Goal: Register for event/course

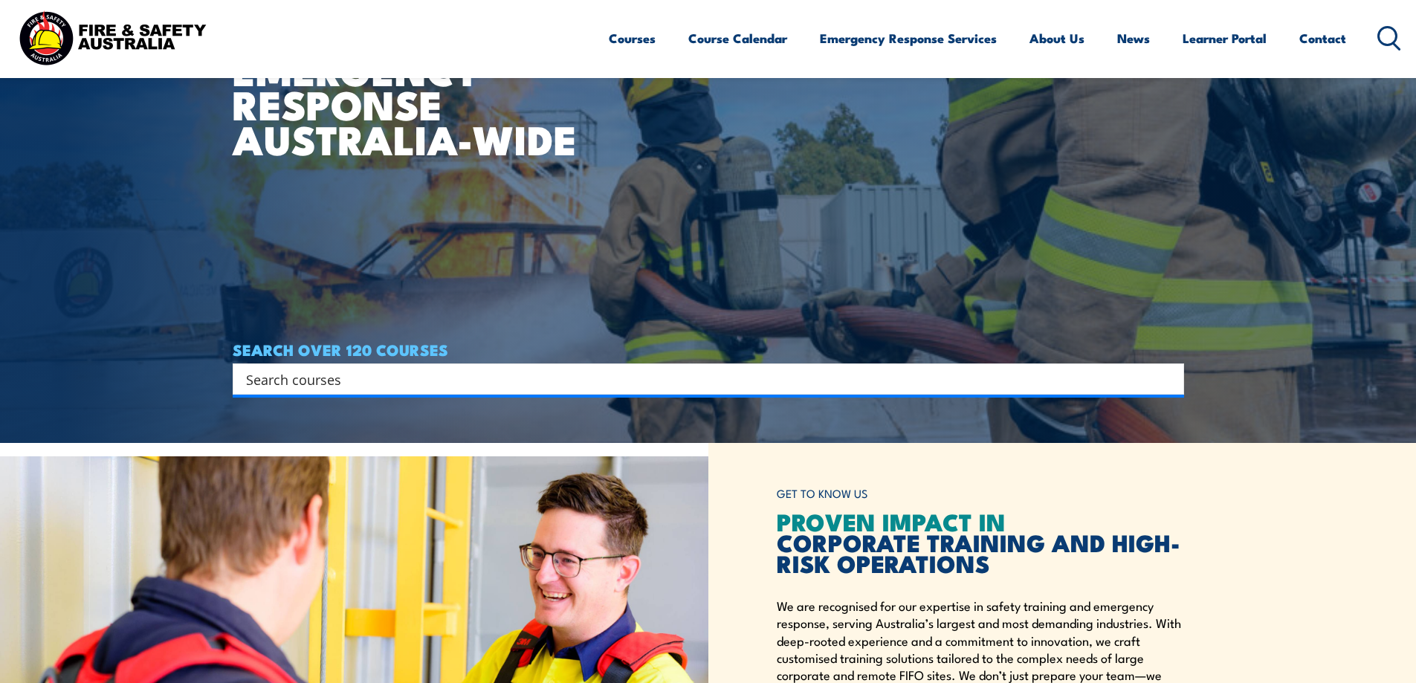
scroll to position [74, 0]
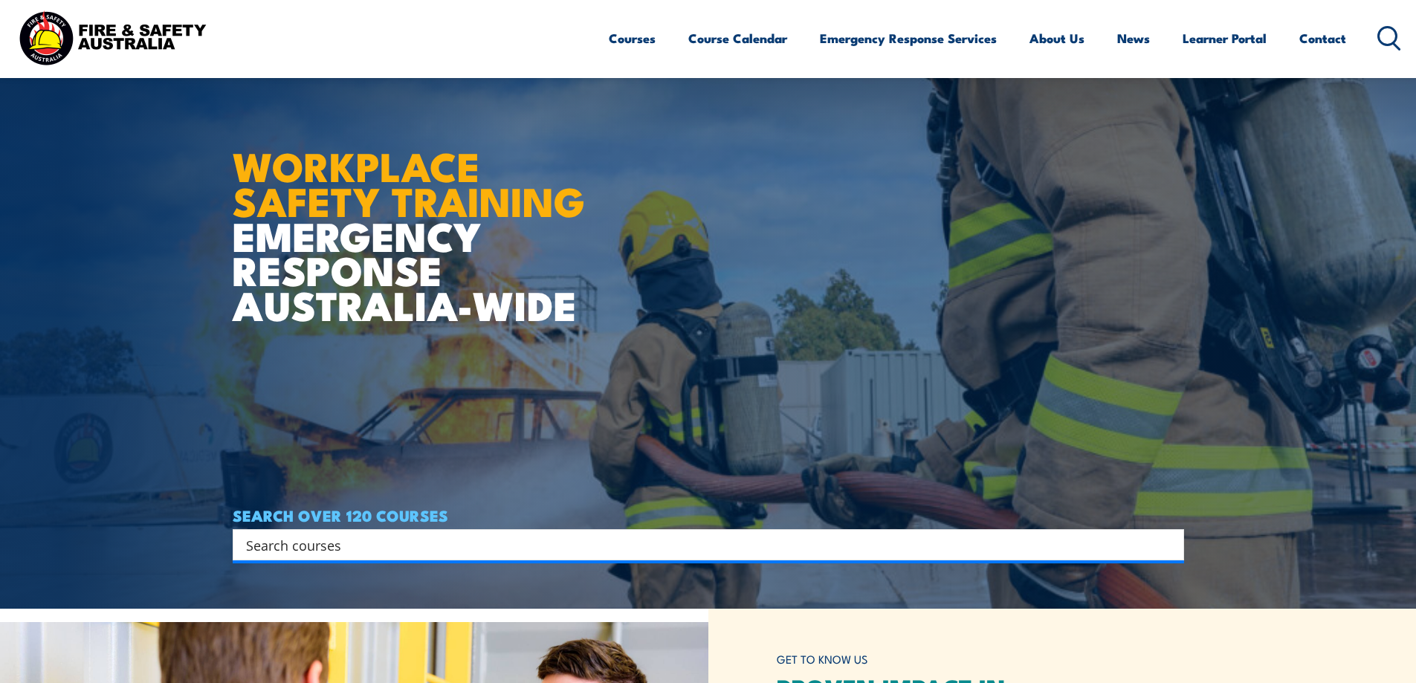
click at [285, 552] on input "Search input" at bounding box center [698, 545] width 905 height 22
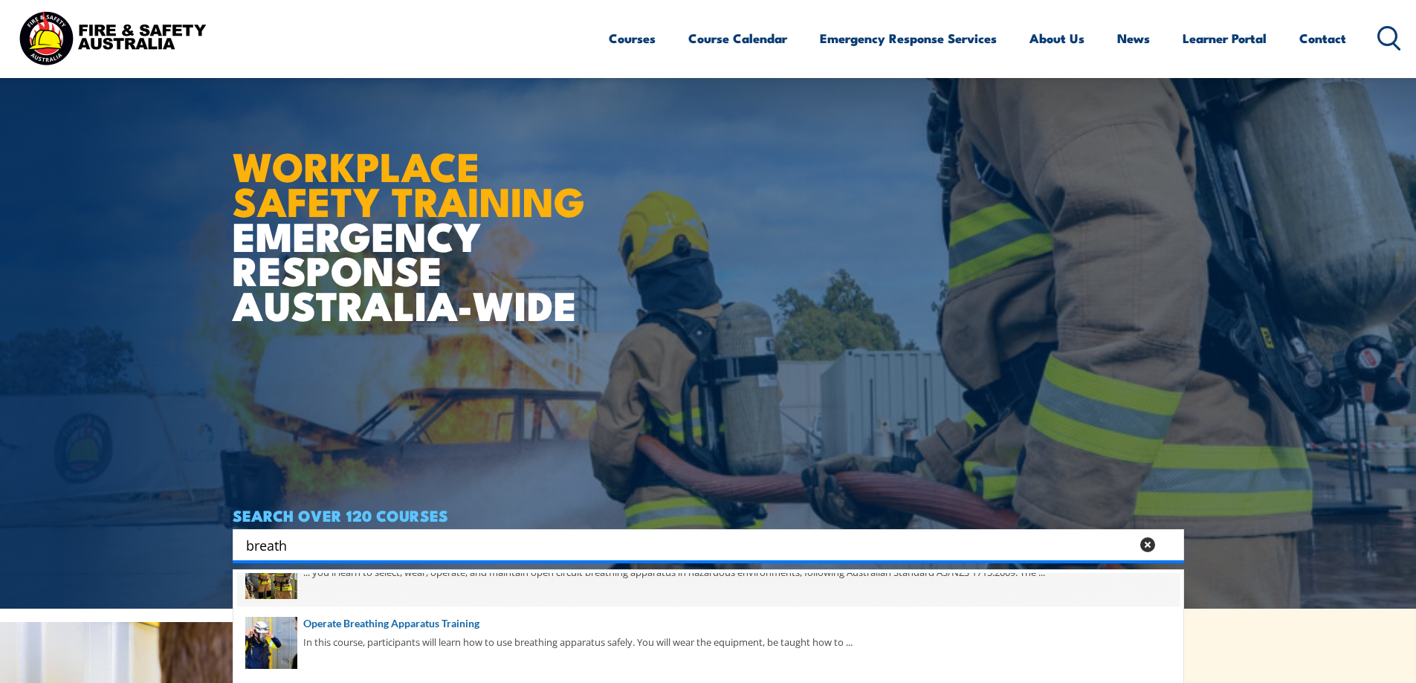
scroll to position [70, 0]
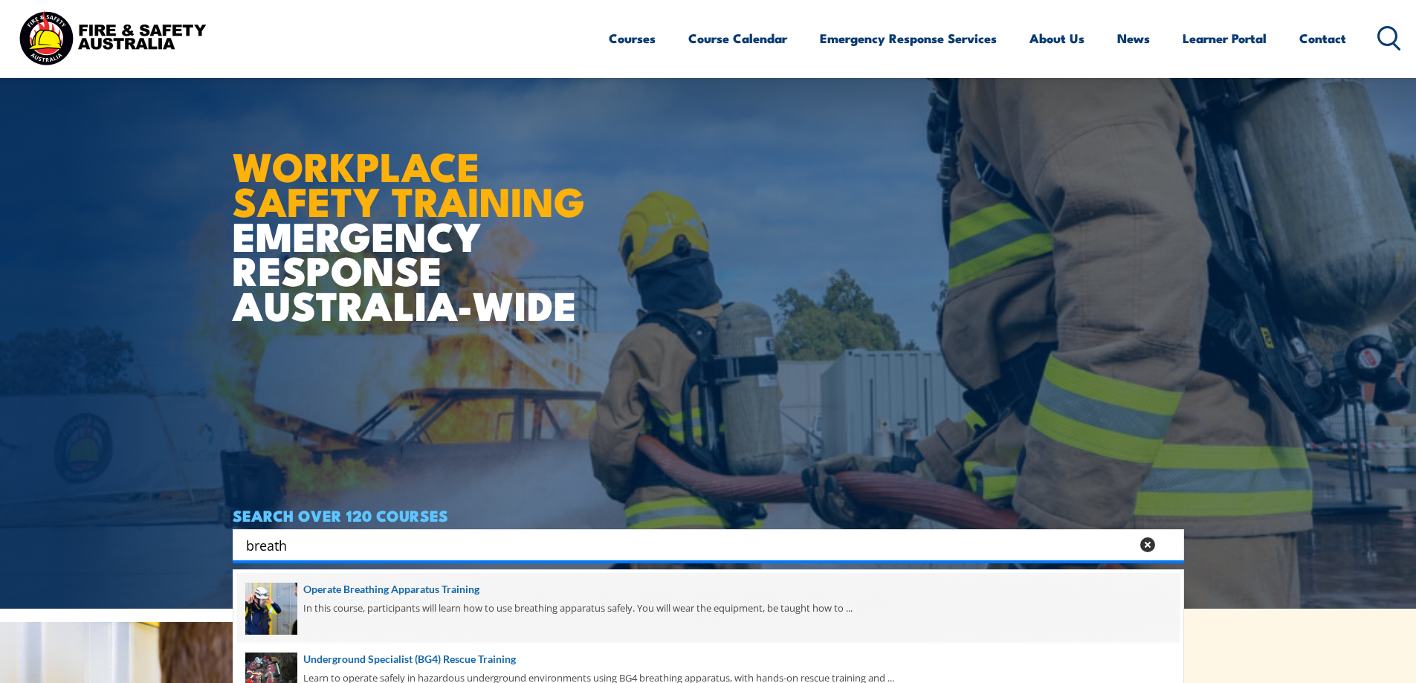
type input "breath"
click at [352, 599] on span at bounding box center [708, 608] width 943 height 70
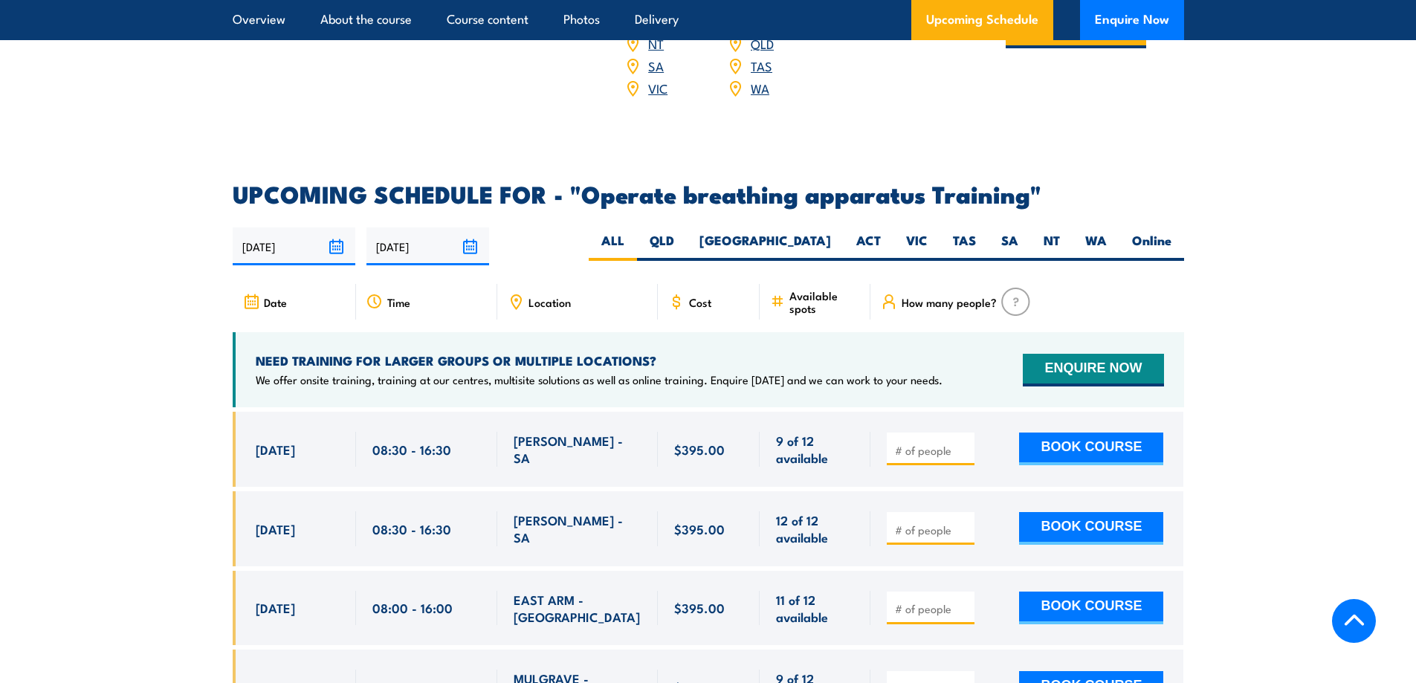
scroll to position [2230, 0]
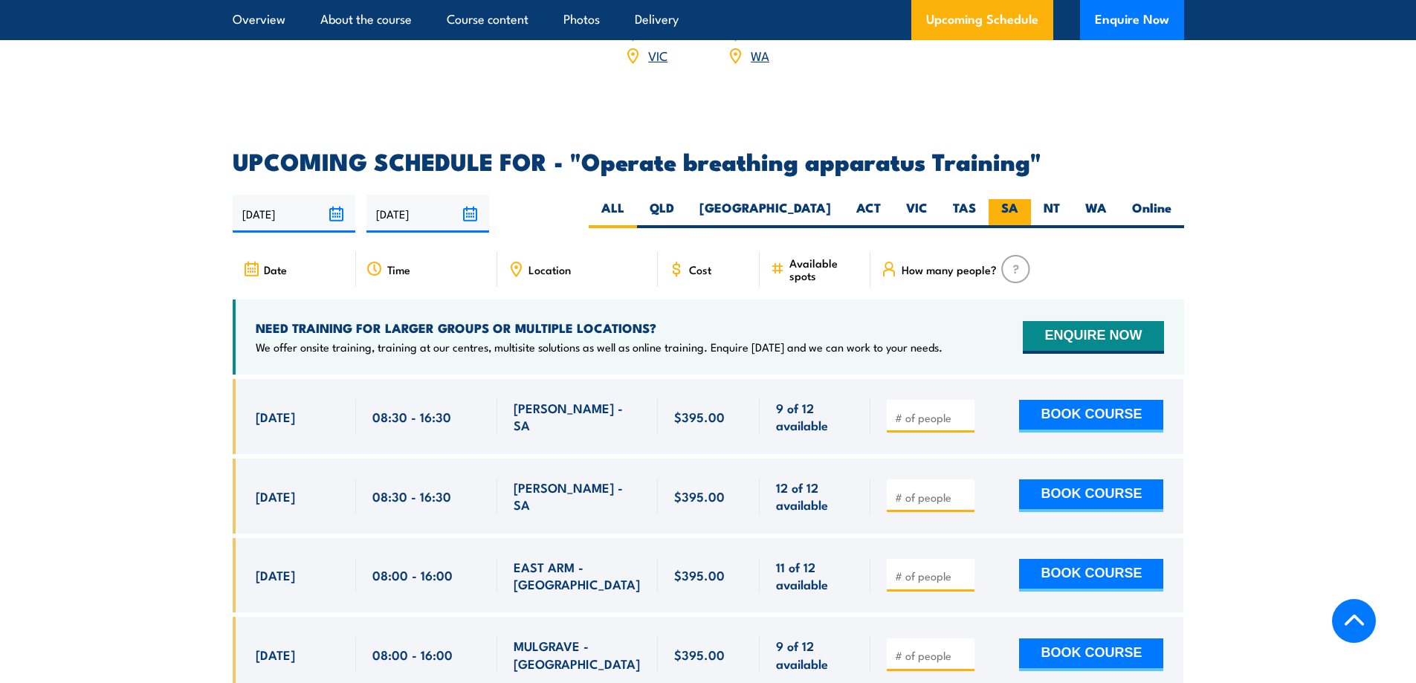
click at [1016, 208] on label "SA" at bounding box center [1010, 213] width 42 height 29
click at [1018, 208] on input "SA" at bounding box center [1023, 204] width 10 height 10
radio input "true"
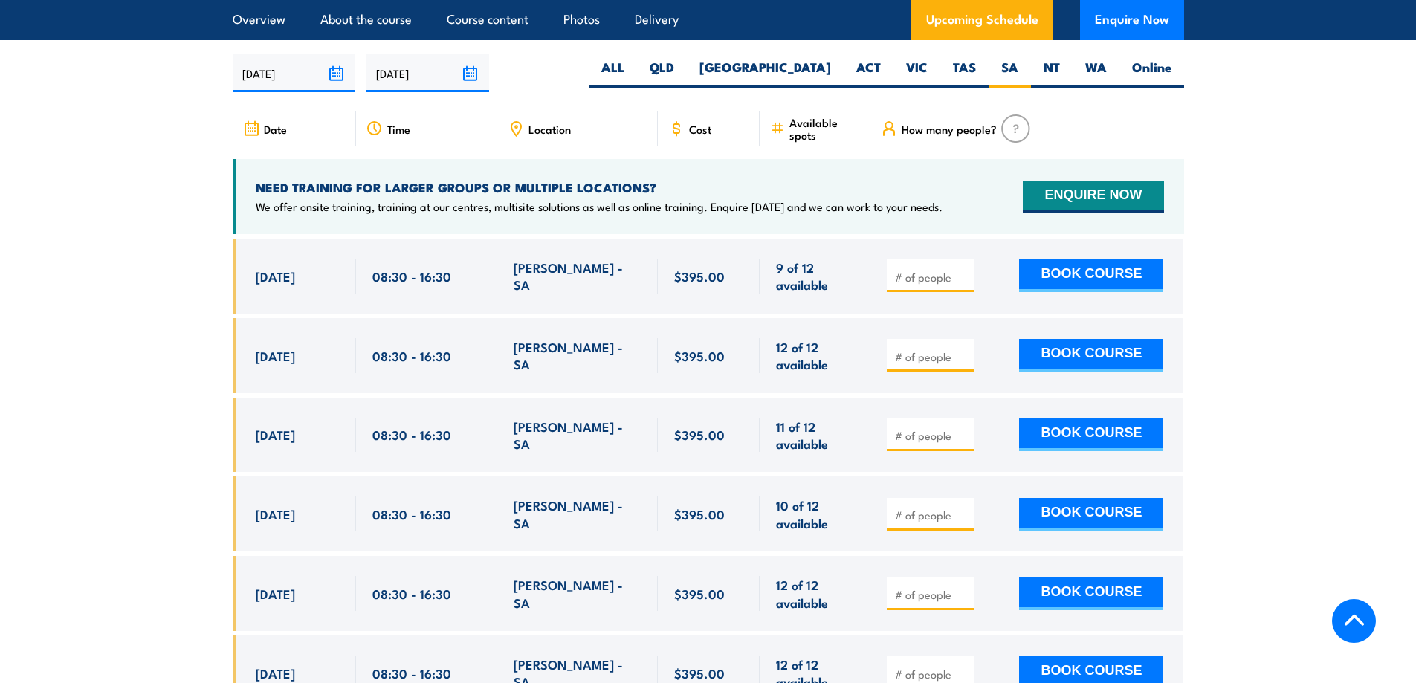
scroll to position [2374, 0]
